Goal: Task Accomplishment & Management: Manage account settings

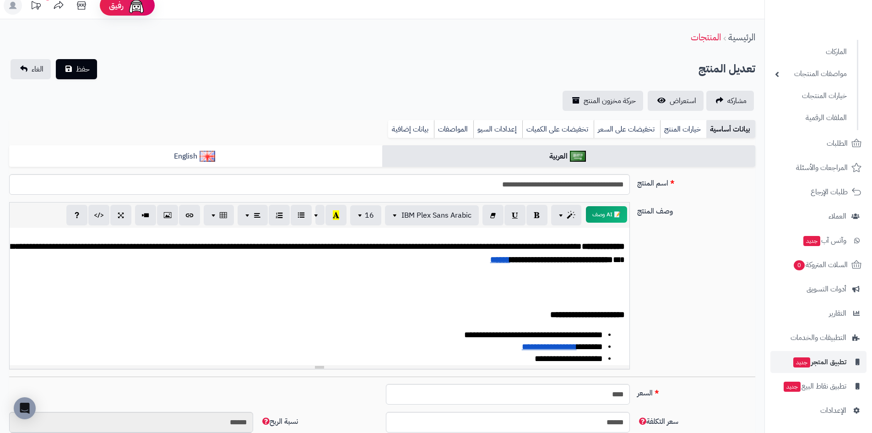
scroll to position [137, 0]
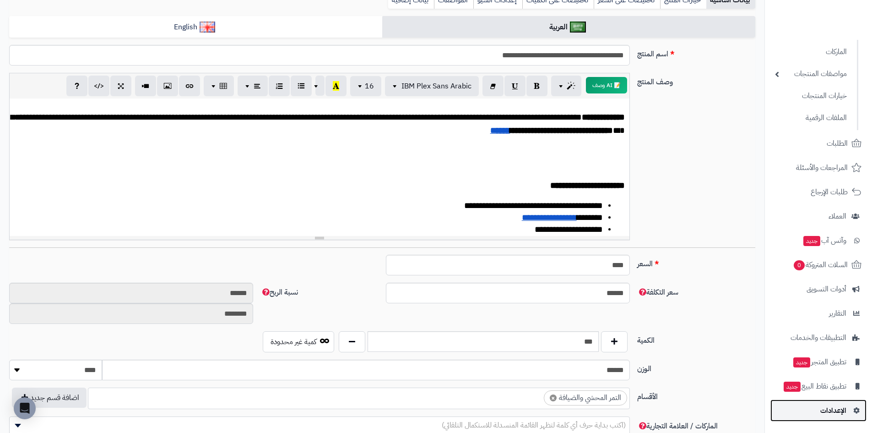
click at [834, 410] on span "الإعدادات" at bounding box center [833, 410] width 26 height 13
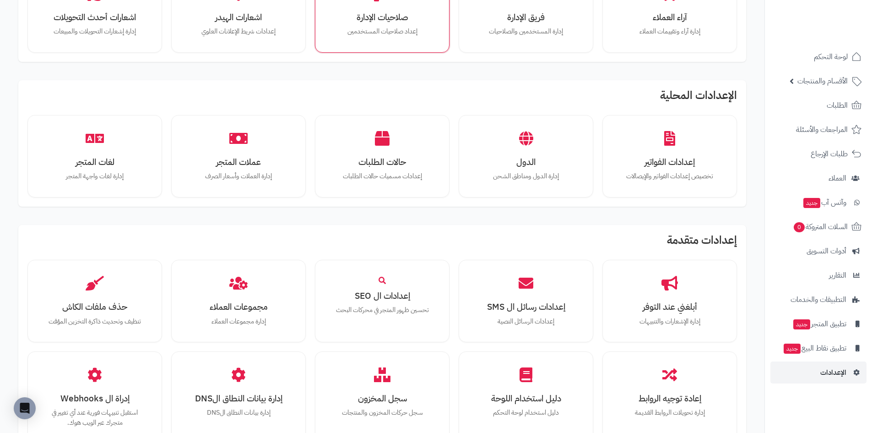
scroll to position [366, 0]
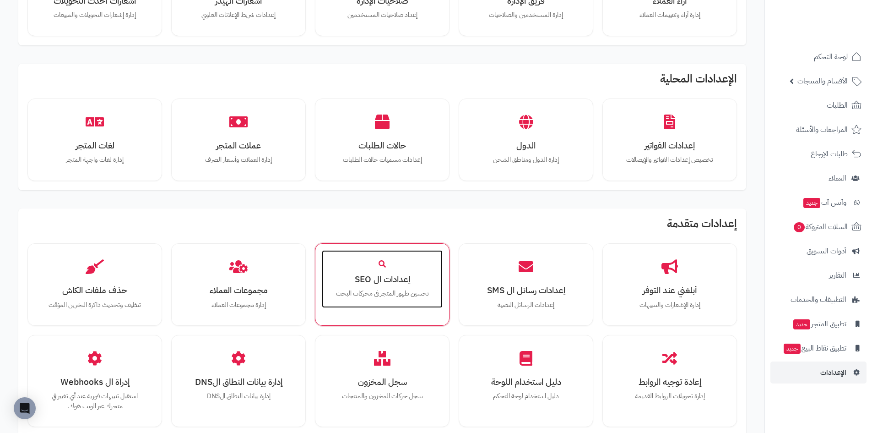
click at [392, 283] on h3 "إعدادات ال SEO" at bounding box center [382, 279] width 103 height 10
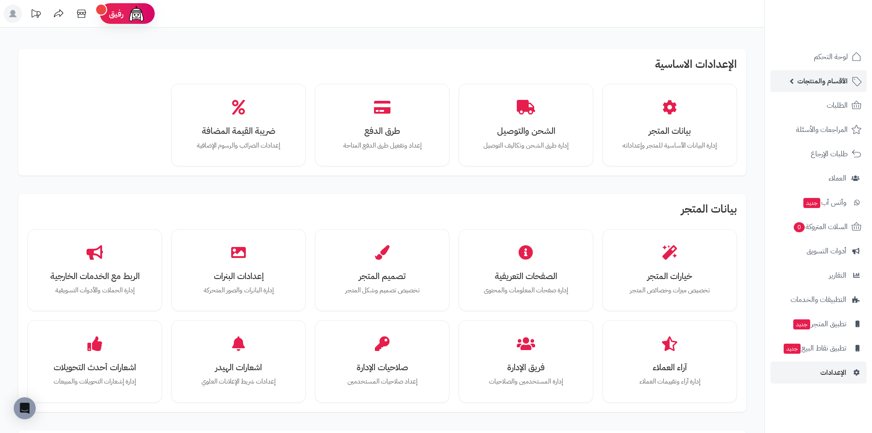
click at [844, 77] on span "الأقسام والمنتجات" at bounding box center [823, 81] width 50 height 13
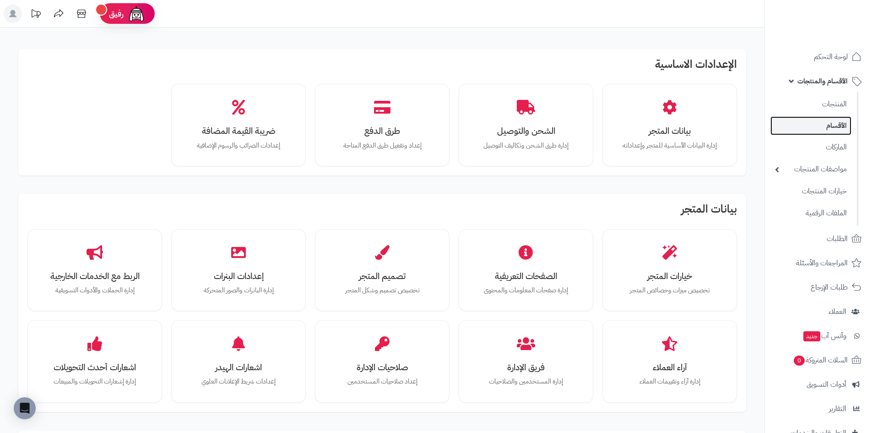
click at [831, 128] on link "الأقسام" at bounding box center [811, 125] width 81 height 19
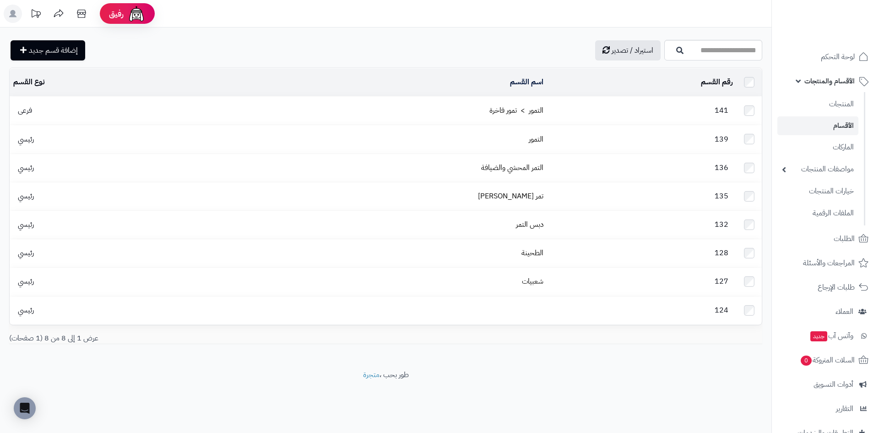
click at [443, 105] on td "التمور > تمور فاخرة" at bounding box center [372, 111] width 350 height 28
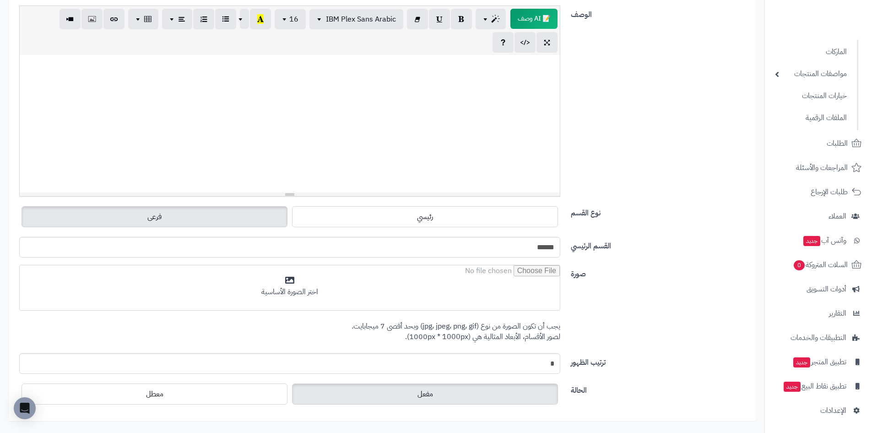
scroll to position [240, 0]
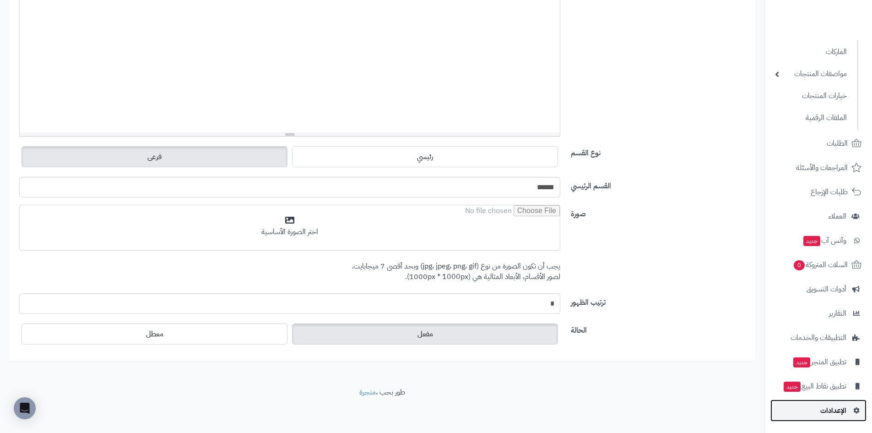
click at [836, 408] on span "الإعدادات" at bounding box center [833, 410] width 26 height 13
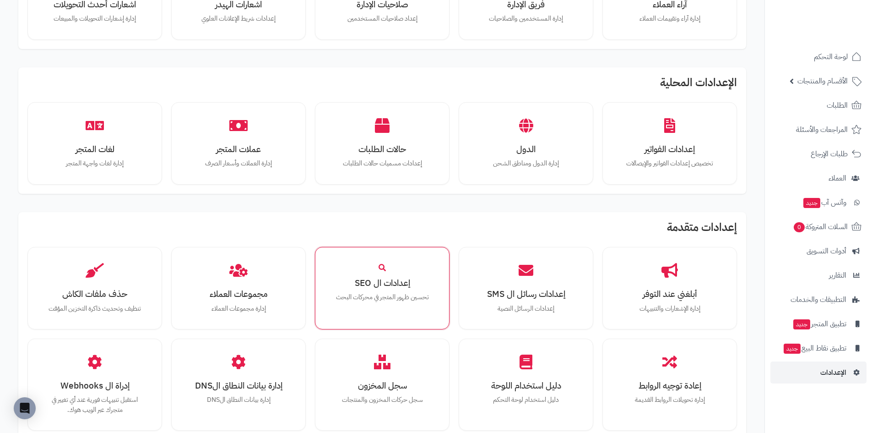
scroll to position [412, 0]
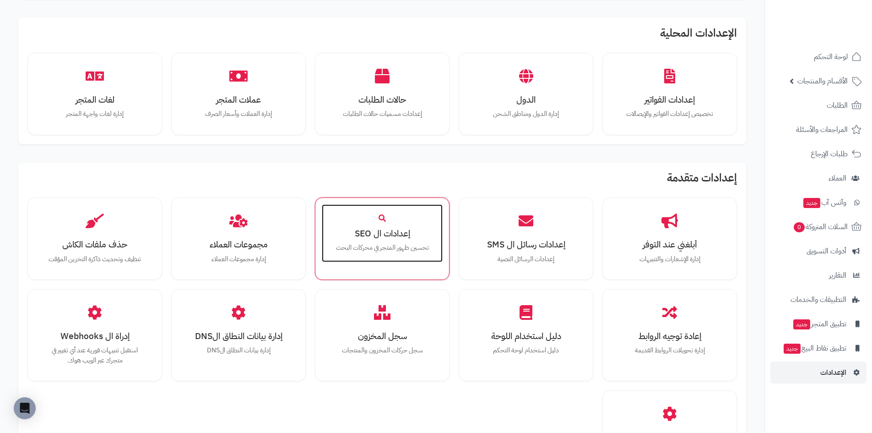
click at [384, 241] on div "إعدادات ال SEO تحسين ظهور المتجر في محركات البحث" at bounding box center [382, 233] width 121 height 58
